Goal: Navigation & Orientation: Find specific page/section

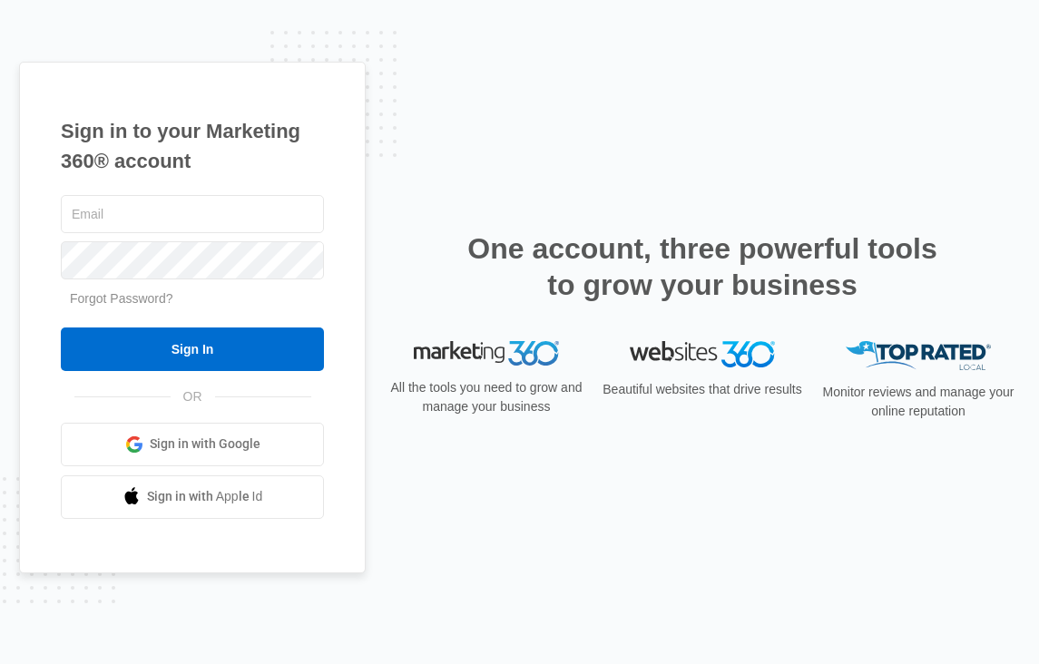
type input "[PERSON_NAME][EMAIL_ADDRESS][PERSON_NAME][DOMAIN_NAME]"
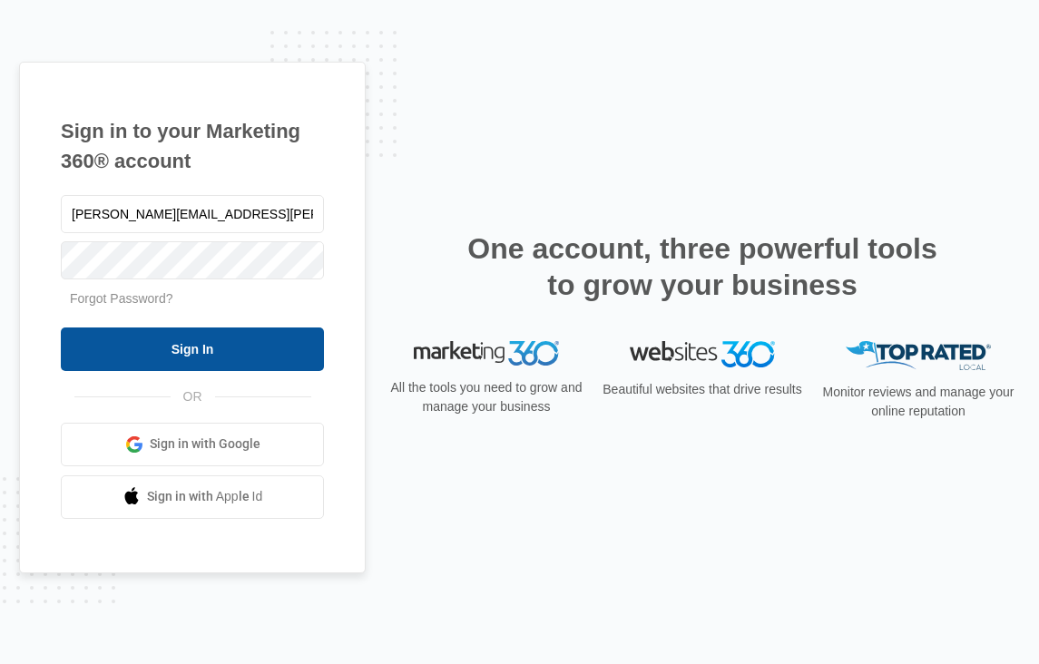
click at [205, 339] on input "Sign In" at bounding box center [192, 350] width 263 height 44
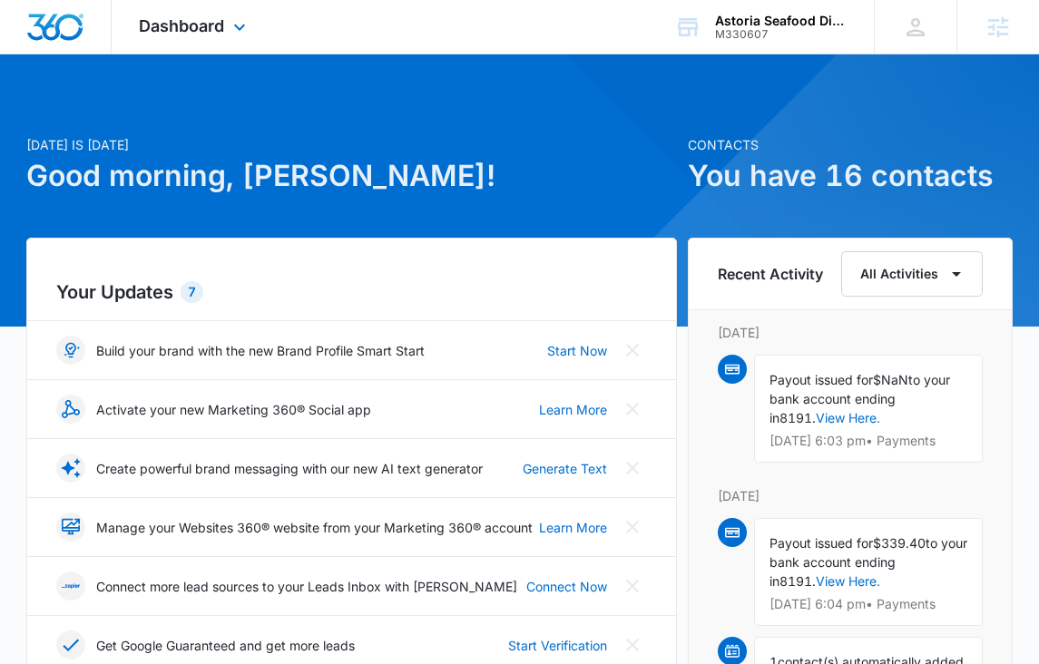
click at [197, 36] on div "Dashboard Apps Reputation Websites Forms CRM Email Social Shop Content Ads Inte…" at bounding box center [195, 27] width 166 height 54
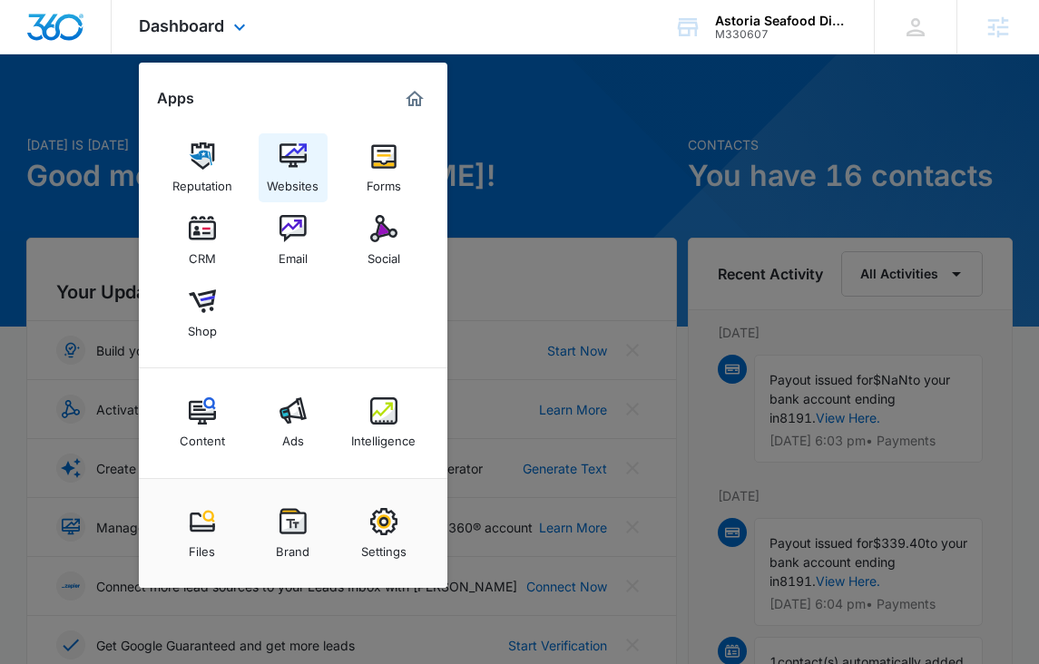
click at [288, 156] on img at bounding box center [292, 155] width 27 height 27
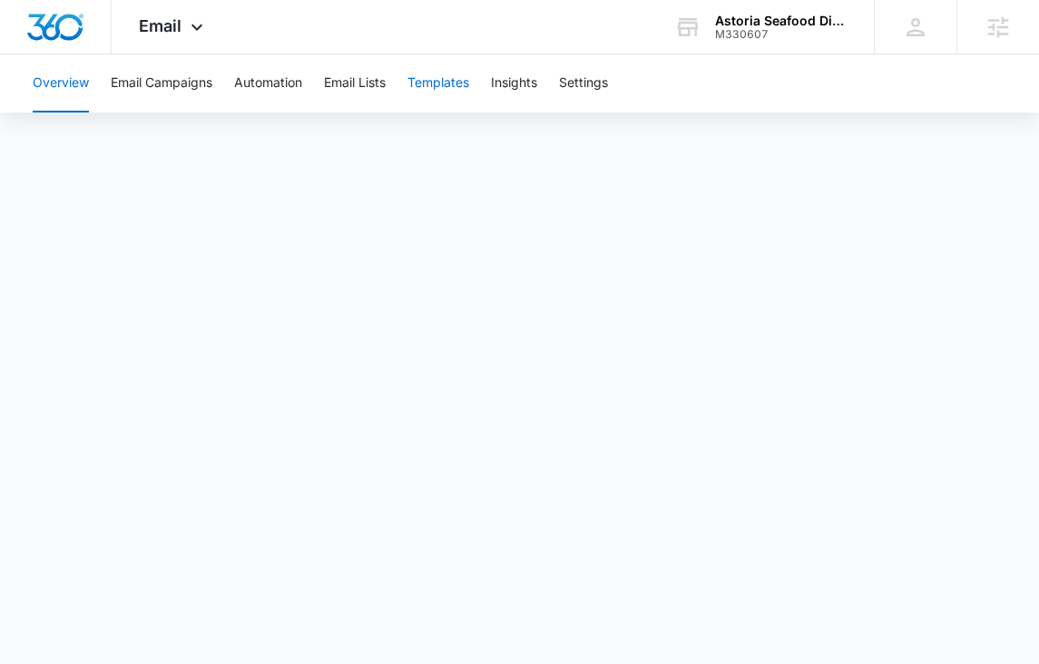
click at [452, 70] on button "Templates" at bounding box center [438, 83] width 62 height 58
click at [144, 88] on button "Email Campaigns" at bounding box center [162, 83] width 102 height 58
click at [269, 83] on button "Automation" at bounding box center [268, 83] width 68 height 58
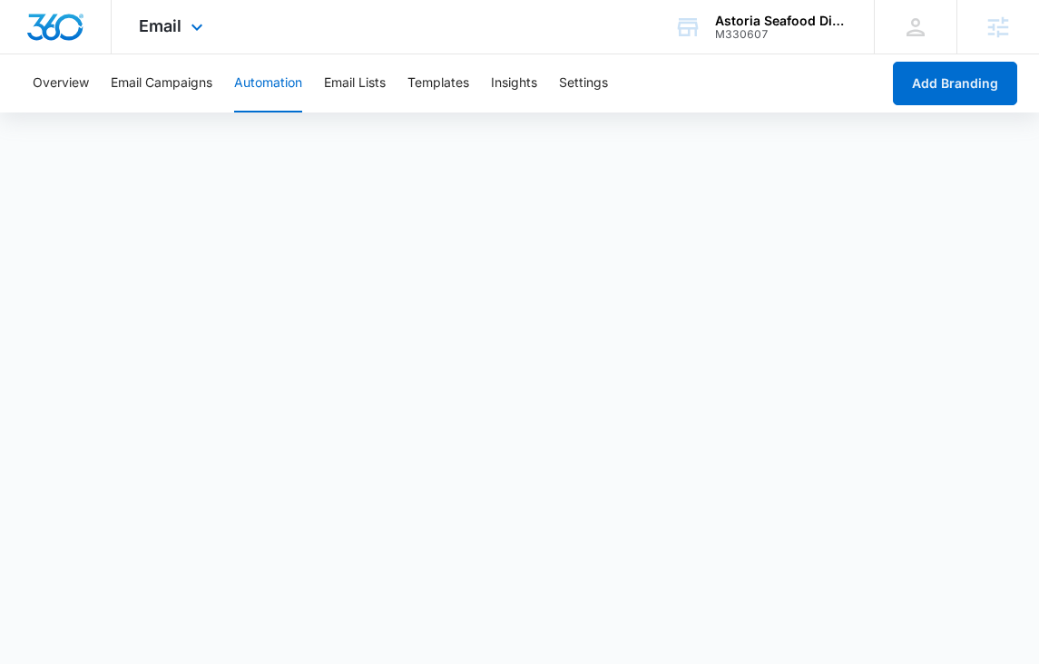
click at [162, 38] on div "Email Apps Reputation Websites Forms CRM Email Social Shop Content Ads Intellig…" at bounding box center [173, 27] width 123 height 54
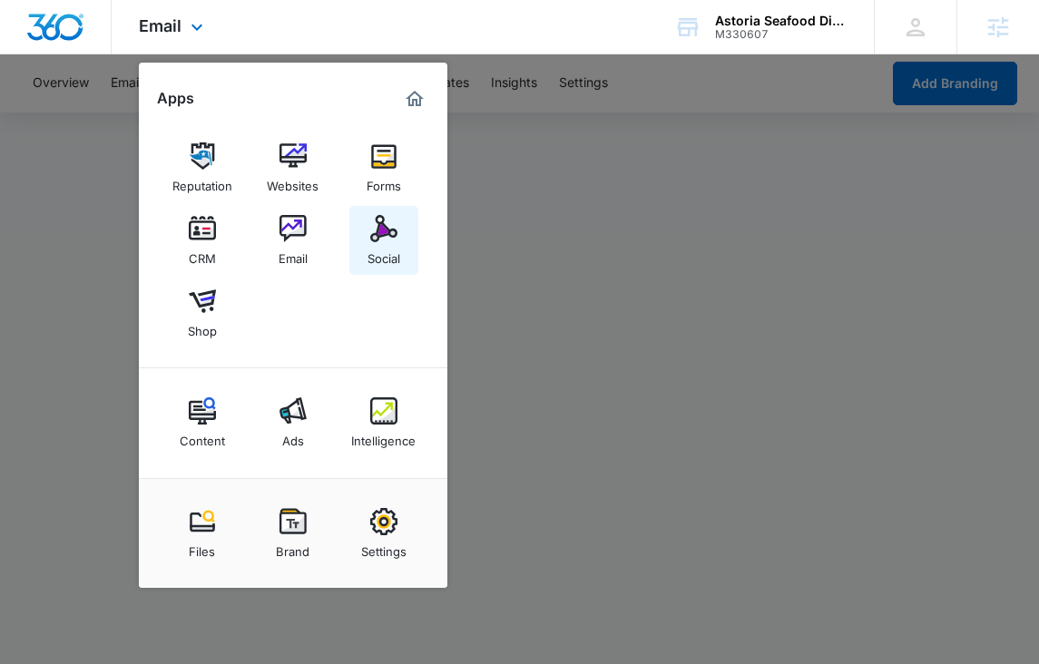
click at [372, 221] on img at bounding box center [383, 228] width 27 height 27
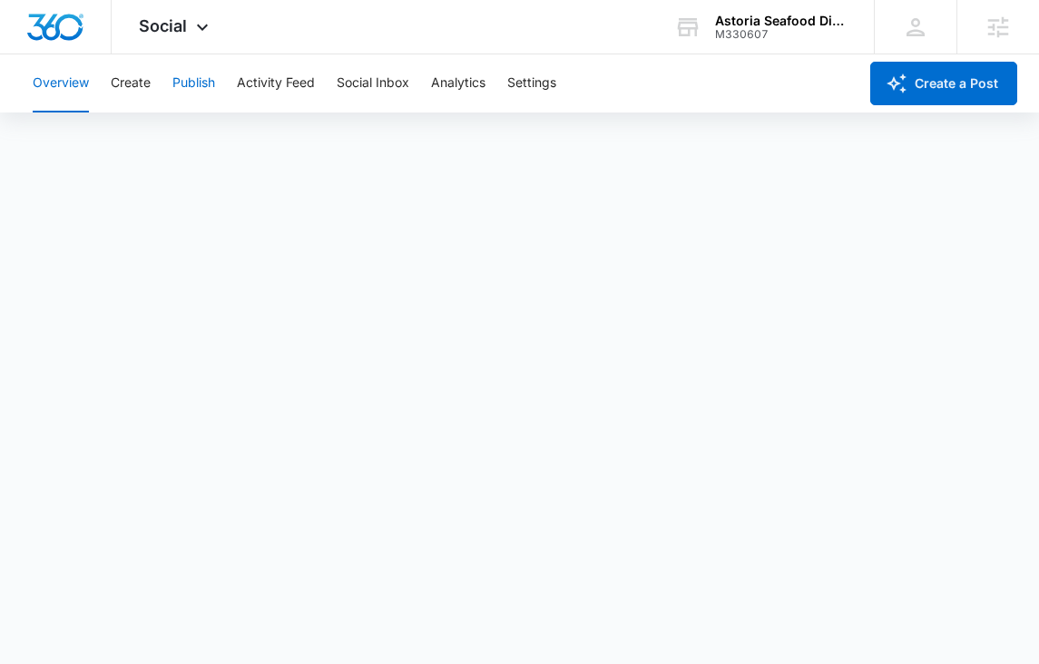
click at [206, 78] on button "Publish" at bounding box center [193, 83] width 43 height 58
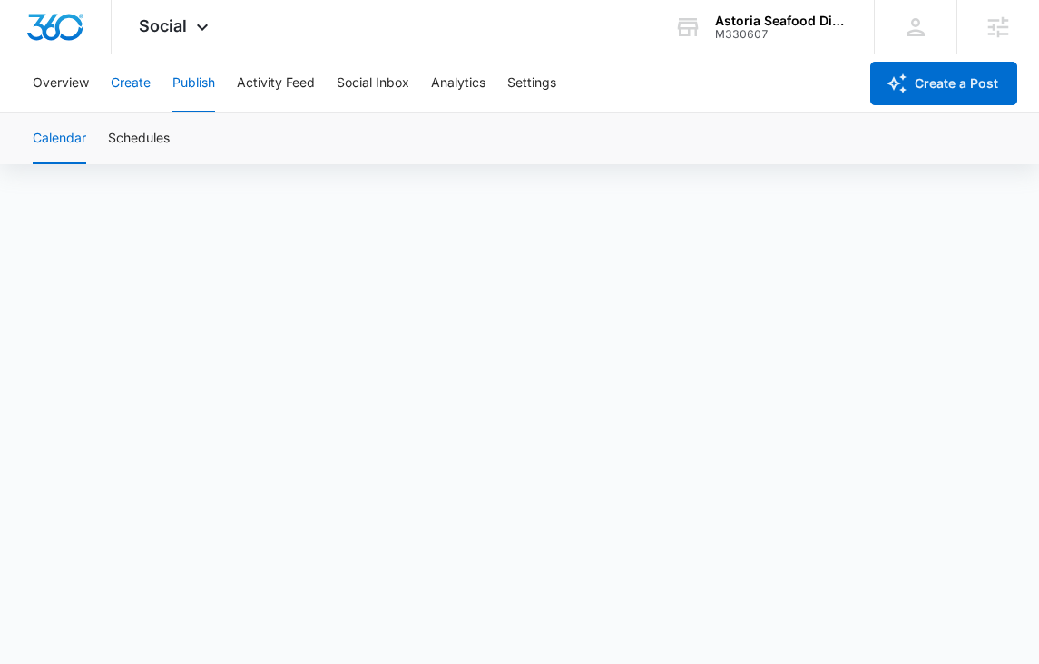
click at [132, 83] on button "Create" at bounding box center [131, 83] width 40 height 58
click at [198, 90] on button "Publish" at bounding box center [193, 83] width 43 height 58
click at [151, 132] on button "Schedules" at bounding box center [139, 138] width 62 height 51
